Goal: Information Seeking & Learning: Learn about a topic

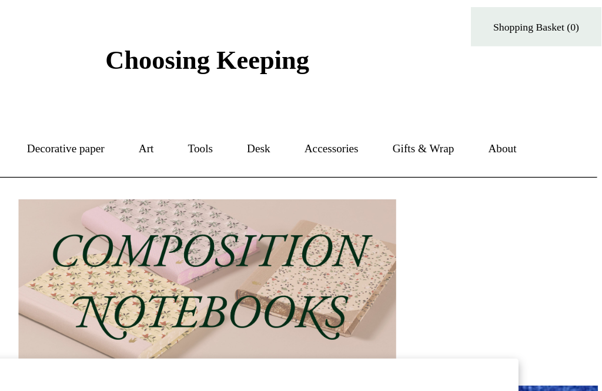
click at [415, 106] on link "Gifts & Wrap +" at bounding box center [446, 121] width 63 height 31
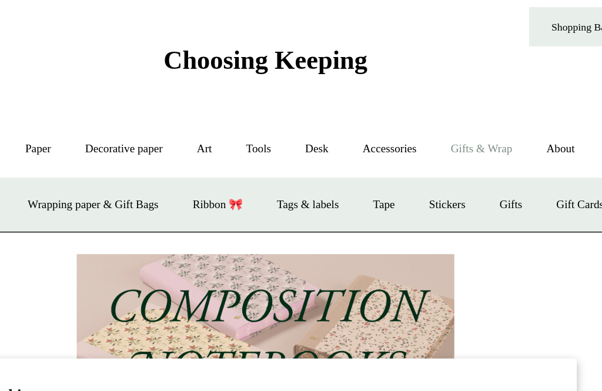
click at [356, 106] on link "Accessories +" at bounding box center [385, 121] width 58 height 31
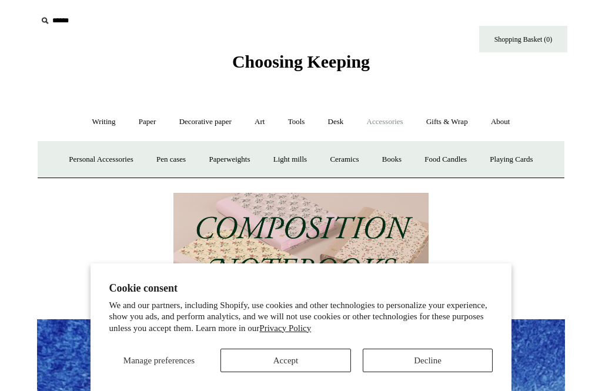
click at [85, 30] on input "text" at bounding box center [109, 21] width 145 height 22
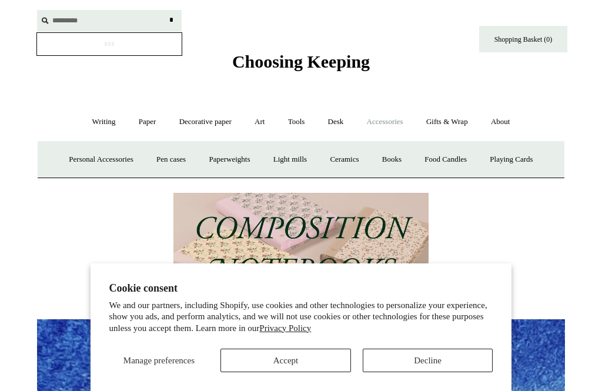
type input "*********"
click at [171, 20] on input "*" at bounding box center [171, 20] width 12 height 21
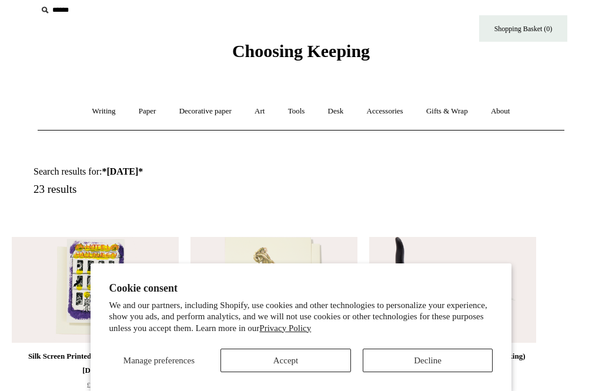
scroll to position [21, 0]
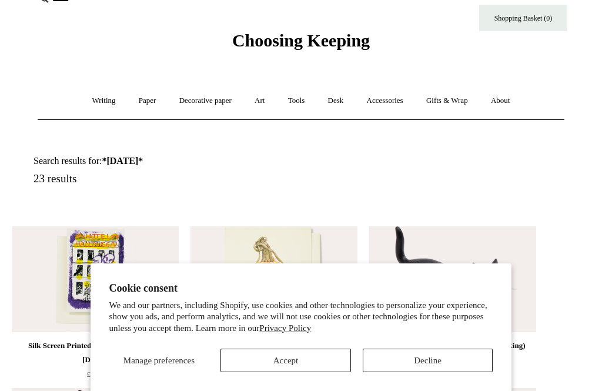
click at [330, 364] on button "Accept" at bounding box center [285, 360] width 130 height 24
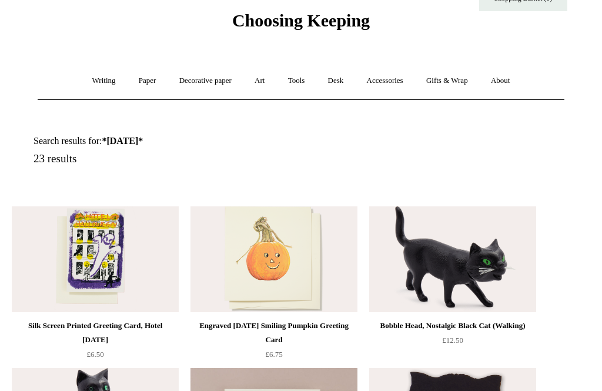
scroll to position [0, 0]
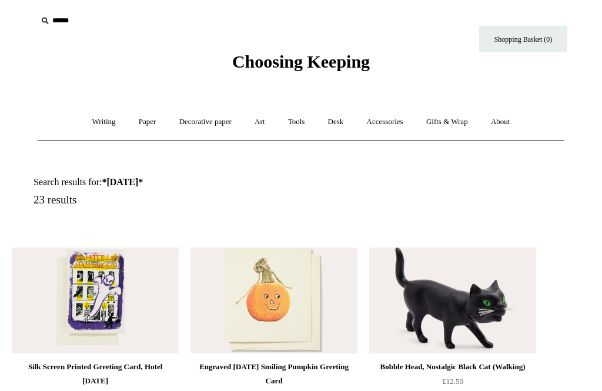
click at [69, 16] on input "text" at bounding box center [109, 21] width 145 height 22
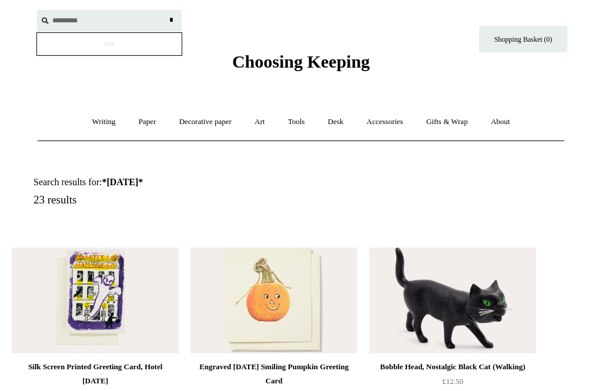
type input "*********"
click at [171, 20] on input "*" at bounding box center [171, 20] width 12 height 21
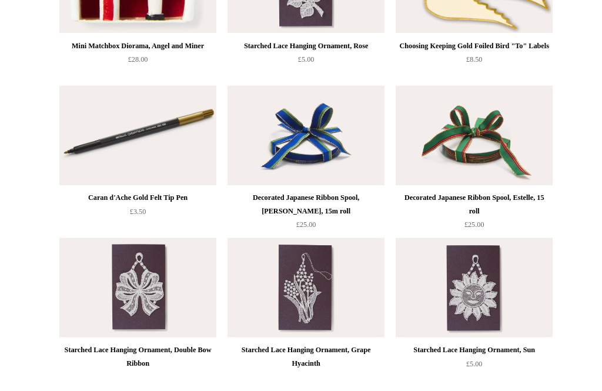
scroll to position [809, 0]
